Goal: Find specific page/section: Find specific page/section

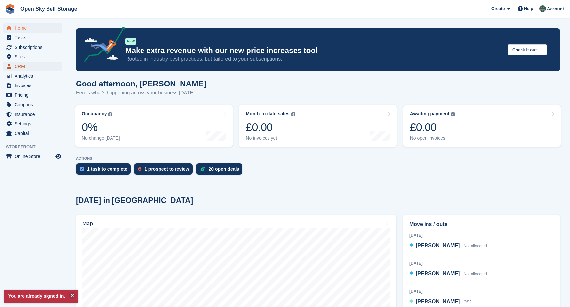
click at [29, 63] on span "CRM" at bounding box center [35, 66] width 40 height 9
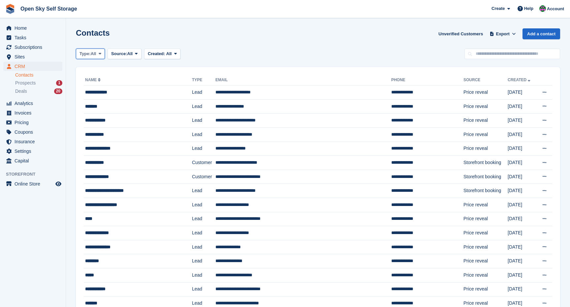
click at [96, 54] on span "All" at bounding box center [94, 53] width 6 height 7
click at [102, 95] on link "Customer" at bounding box center [107, 93] width 57 height 12
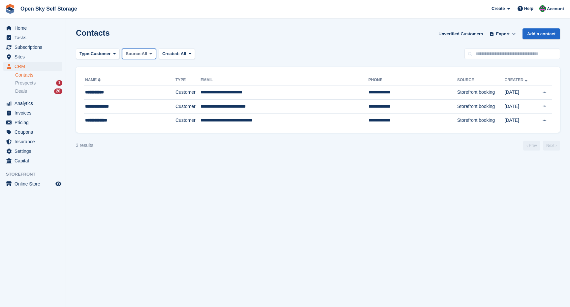
click at [141, 53] on span "Source:" at bounding box center [134, 53] width 16 height 7
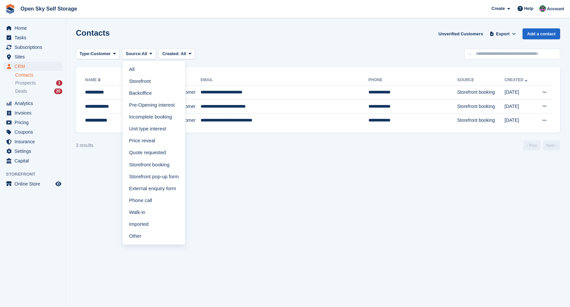
click at [272, 37] on div "Contacts Unverified Customers Export Export Contacts Export a CSV of all Contac…" at bounding box center [318, 37] width 484 height 19
